Goal: Task Accomplishment & Management: Manage account settings

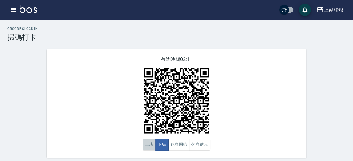
click at [150, 148] on button "上班" at bounding box center [149, 145] width 13 height 12
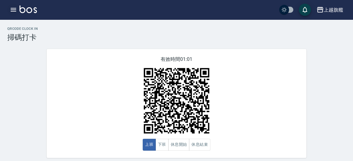
click at [15, 9] on icon "button" at bounding box center [13, 9] width 7 height 7
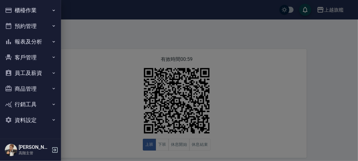
click at [43, 12] on button "櫃檯作業" at bounding box center [30, 10] width 56 height 16
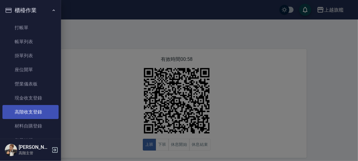
scroll to position [70, 0]
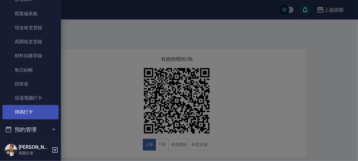
click at [42, 114] on link "掃碼打卡" at bounding box center [30, 112] width 56 height 14
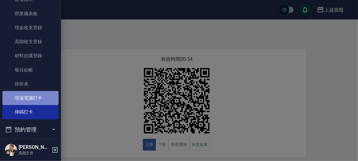
click at [45, 99] on link "現場電腦打卡" at bounding box center [30, 98] width 56 height 14
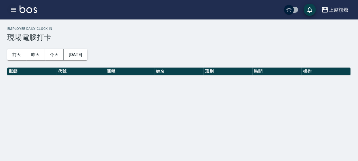
click at [12, 14] on button "button" at bounding box center [13, 10] width 12 height 12
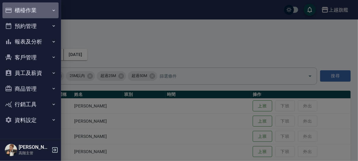
click at [40, 12] on button "櫃檯作業" at bounding box center [30, 10] width 56 height 16
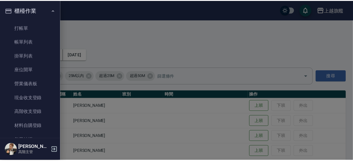
scroll to position [105, 0]
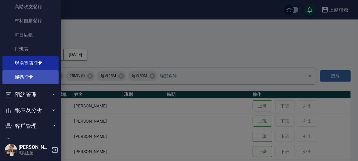
click at [34, 80] on link "掃碼打卡" at bounding box center [30, 77] width 56 height 14
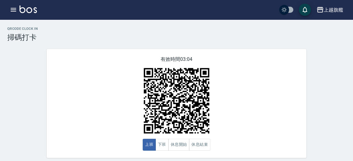
click at [109, 94] on div "有效時間 03:04 上班 下班 休息開始 休息結束" at bounding box center [177, 103] width 260 height 109
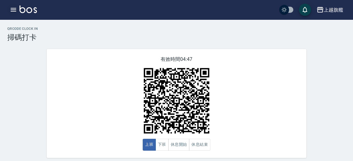
click at [17, 12] on icon "button" at bounding box center [13, 9] width 7 height 7
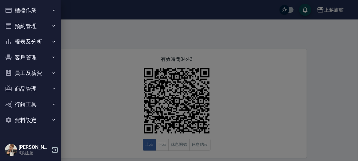
click at [39, 13] on button "櫃檯作業" at bounding box center [30, 10] width 56 height 16
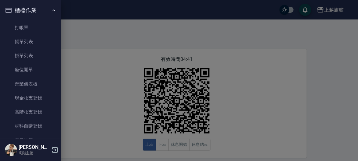
drag, startPoint x: 29, startPoint y: 39, endPoint x: 74, endPoint y: 39, distance: 45.1
click at [29, 39] on link "帳單列表" at bounding box center [30, 42] width 56 height 14
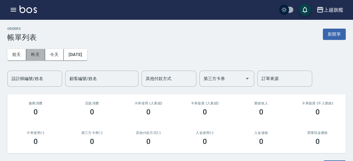
click at [37, 55] on button "昨天" at bounding box center [35, 54] width 19 height 11
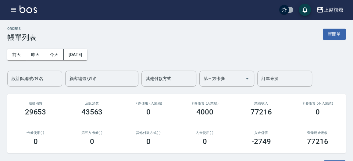
click at [11, 78] on input "設計師編號/姓名" at bounding box center [34, 78] width 49 height 11
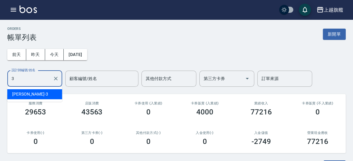
click at [32, 92] on div "謝雅婷 -3" at bounding box center [34, 94] width 55 height 10
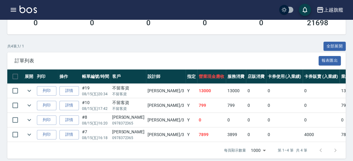
scroll to position [128, 0]
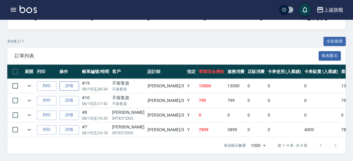
type input "謝雅婷-3"
click at [65, 83] on link "詳情" at bounding box center [69, 85] width 20 height 9
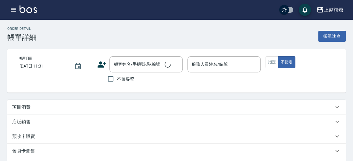
type input "2025/08/15 20:34"
checkbox input "true"
type input "謝雅婷-3"
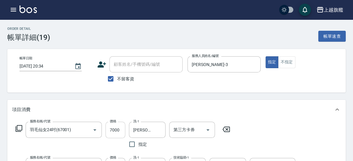
scroll to position [67, 0]
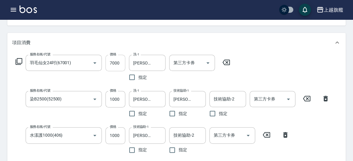
type input "羽毛仙女24吋(67001)"
type input "染B2500(52500)"
type input "水漾護1000(406)"
type input "重整(7006)"
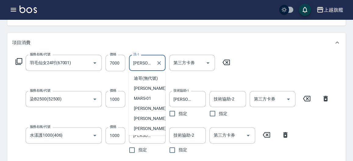
click at [148, 65] on input "陳祈聿-26" at bounding box center [143, 63] width 22 height 11
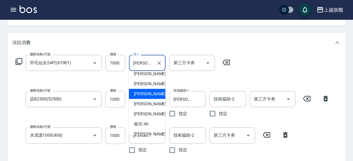
scroll to position [221, 0]
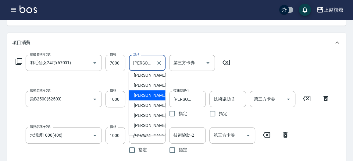
click at [144, 96] on span "蔡秉諶 -36" at bounding box center [153, 95] width 38 height 6
type input "蔡秉諶-36"
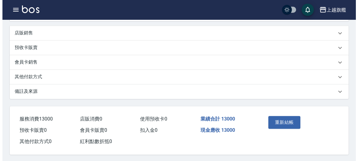
scroll to position [265, 0]
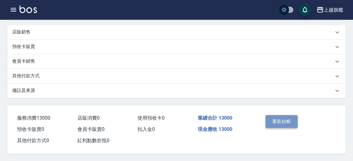
click at [267, 119] on button "重新結帳" at bounding box center [282, 121] width 32 height 13
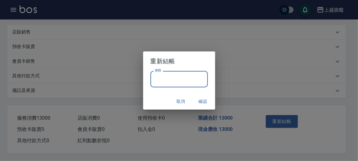
click at [178, 84] on input "密碼" at bounding box center [178, 79] width 57 height 16
type input "*******"
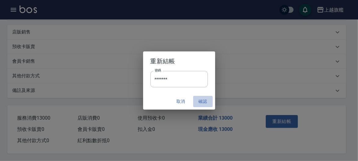
click at [207, 104] on button "確認" at bounding box center [203, 101] width 20 height 11
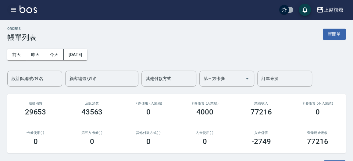
click at [9, 10] on button "button" at bounding box center [13, 10] width 12 height 12
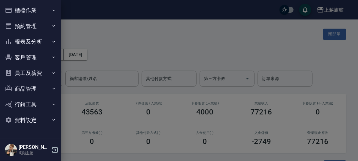
click at [19, 13] on button "櫃檯作業" at bounding box center [30, 10] width 56 height 16
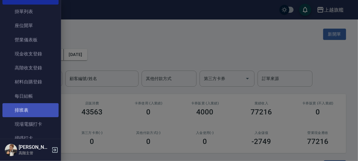
scroll to position [70, 0]
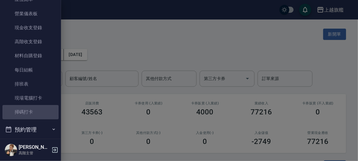
drag, startPoint x: 33, startPoint y: 112, endPoint x: 223, endPoint y: 102, distance: 190.5
click at [32, 112] on link "掃碼打卡" at bounding box center [30, 112] width 56 height 14
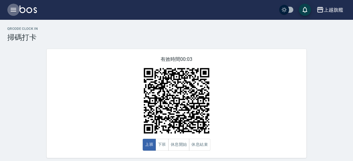
click at [12, 9] on icon "button" at bounding box center [13, 9] width 7 height 7
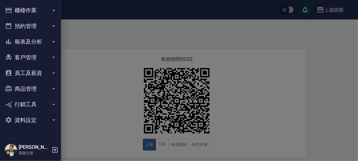
click at [55, 12] on icon "button" at bounding box center [53, 10] width 5 height 5
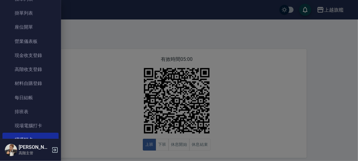
scroll to position [70, 0]
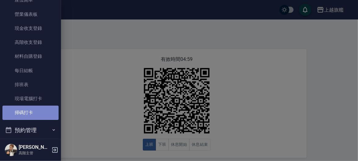
click at [39, 114] on link "掃碼打卡" at bounding box center [30, 113] width 56 height 14
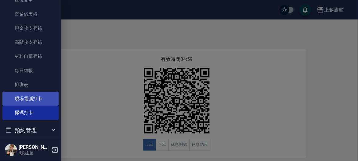
click at [36, 100] on link "現場電腦打卡" at bounding box center [30, 99] width 56 height 14
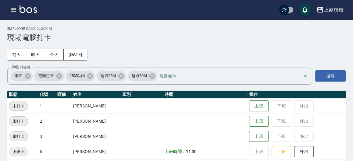
click at [13, 10] on icon "button" at bounding box center [13, 10] width 5 height 4
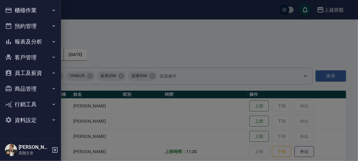
click at [52, 9] on icon "button" at bounding box center [53, 10] width 5 height 5
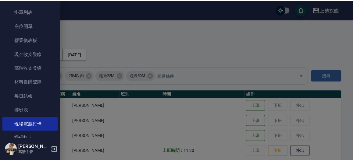
scroll to position [49, 0]
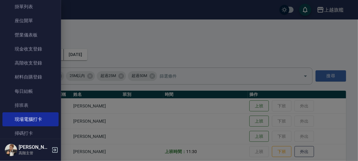
drag, startPoint x: 36, startPoint y: 132, endPoint x: 55, endPoint y: 105, distance: 33.0
click at [36, 131] on link "掃碼打卡" at bounding box center [30, 134] width 56 height 14
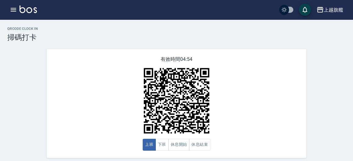
click at [204, 108] on img at bounding box center [176, 101] width 76 height 76
